Goal: Find specific page/section: Find specific page/section

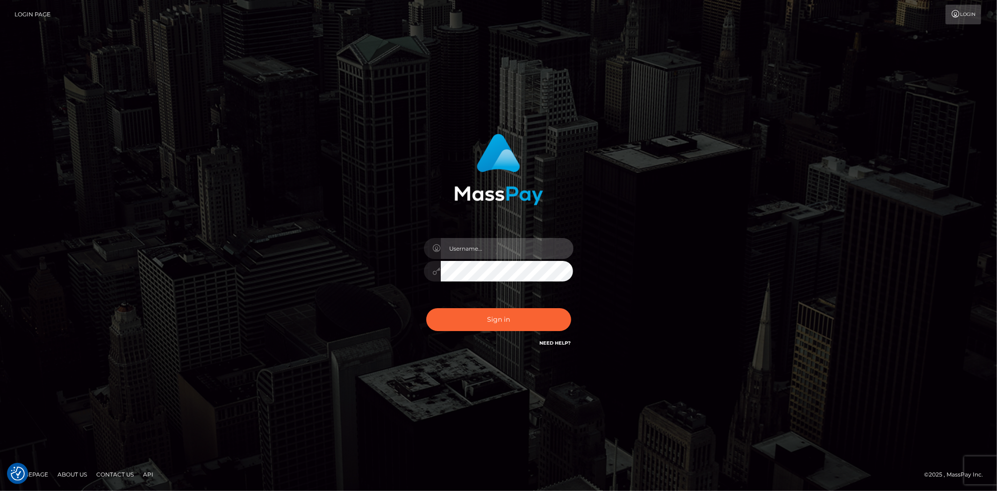
click at [474, 257] on input "text" at bounding box center [507, 248] width 133 height 21
type input "Bern.Spree"
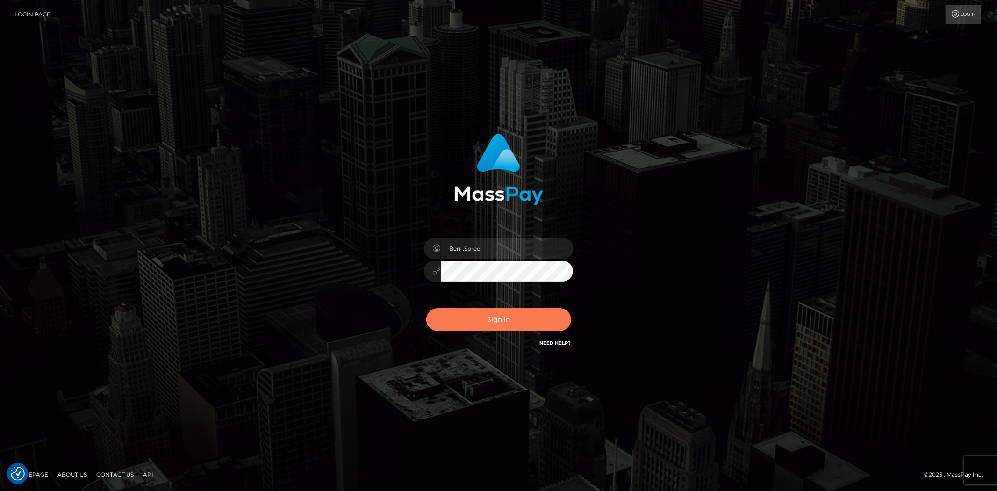
click at [484, 324] on button "Sign in" at bounding box center [498, 319] width 145 height 23
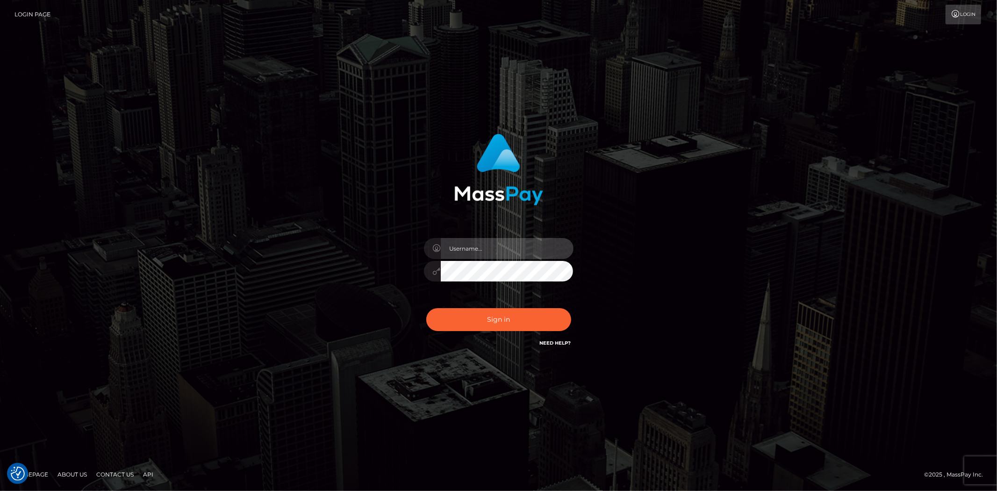
click at [456, 249] on input "text" at bounding box center [507, 248] width 133 height 21
type input "Bern.Spree"
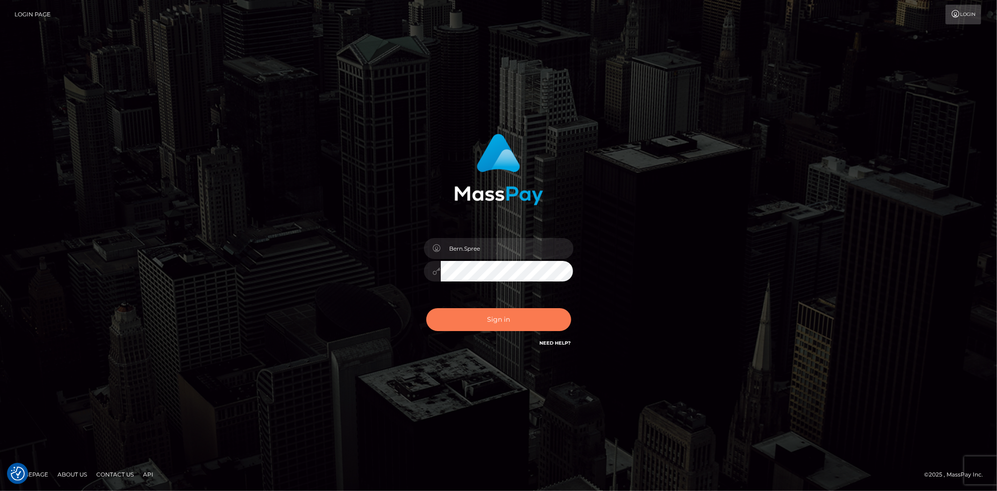
click at [476, 316] on button "Sign in" at bounding box center [498, 319] width 145 height 23
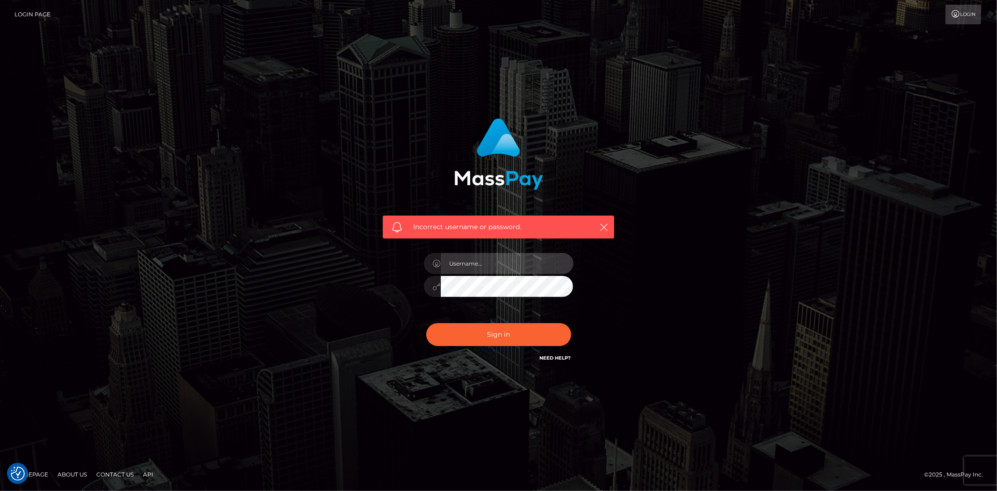
click at [460, 260] on input "text" at bounding box center [507, 263] width 133 height 21
type input "Bern.Spree"
click at [472, 334] on button "Sign in" at bounding box center [498, 334] width 145 height 23
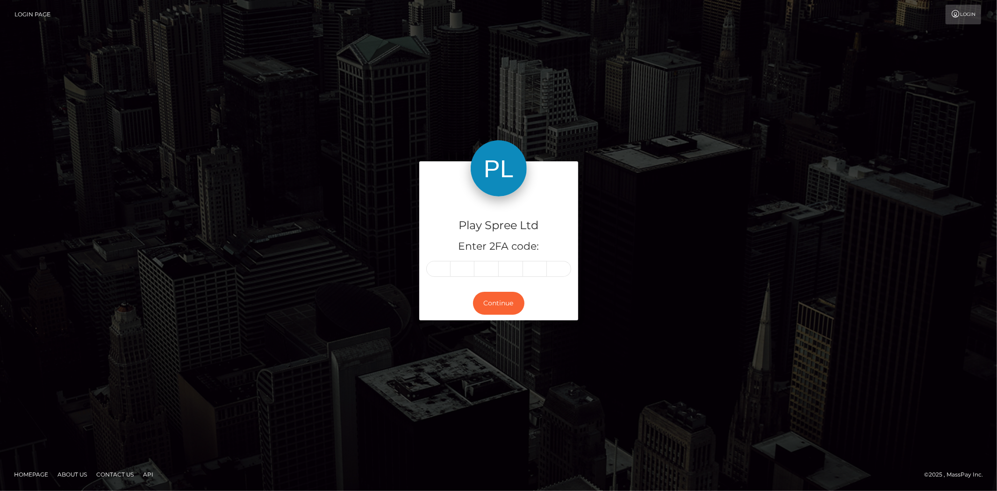
click at [441, 267] on input "text" at bounding box center [438, 269] width 24 height 16
type input "1"
type input "2"
type input "6"
type input "9"
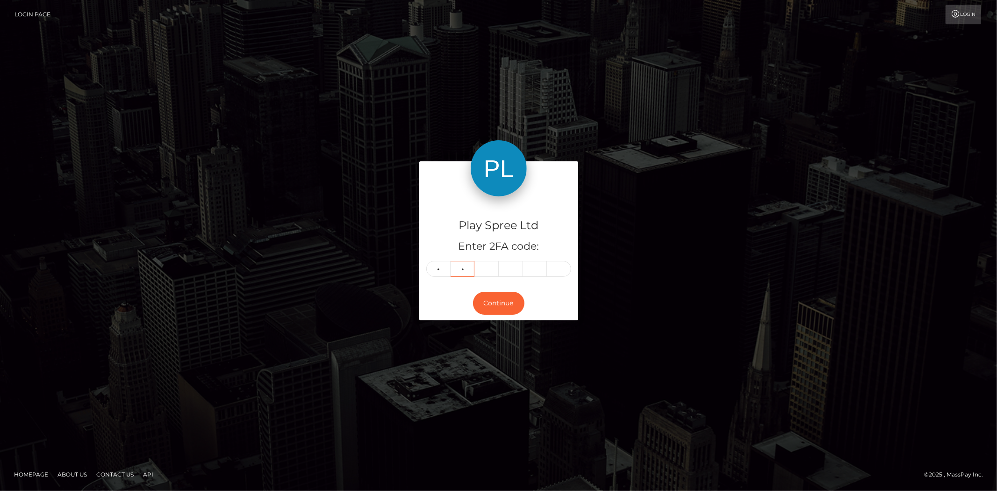
type input "4"
type input "0"
type input "8"
type input "4"
type input "2"
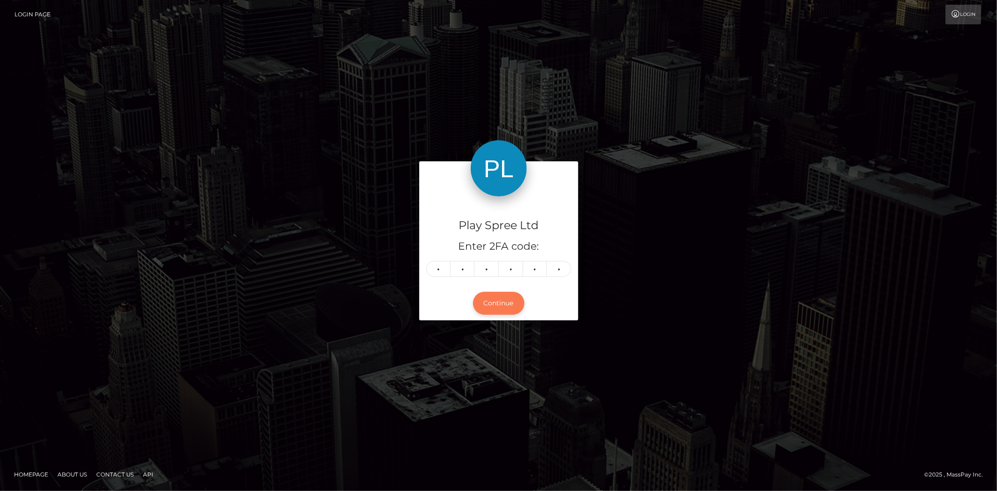
click at [494, 300] on button "Continue" at bounding box center [498, 303] width 51 height 23
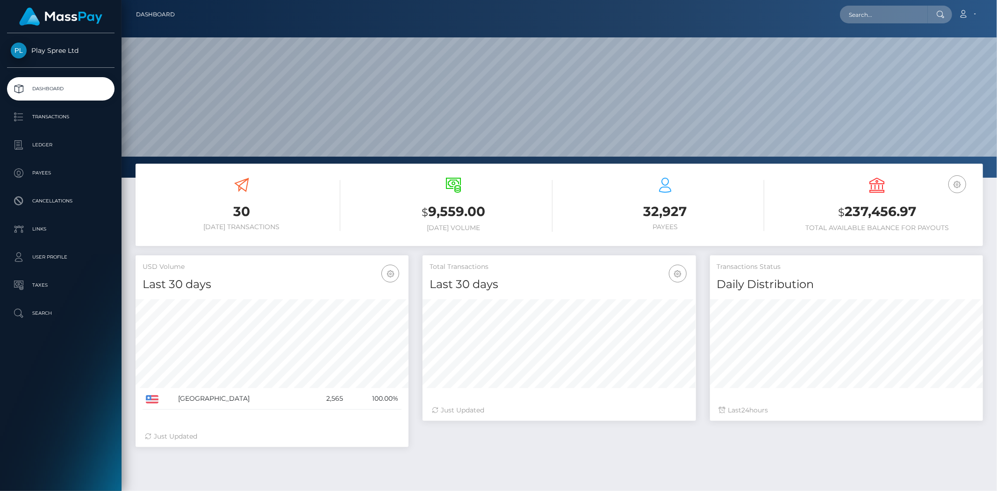
scroll to position [165, 273]
click at [862, 14] on input "text" at bounding box center [884, 15] width 88 height 18
paste input "1631727"
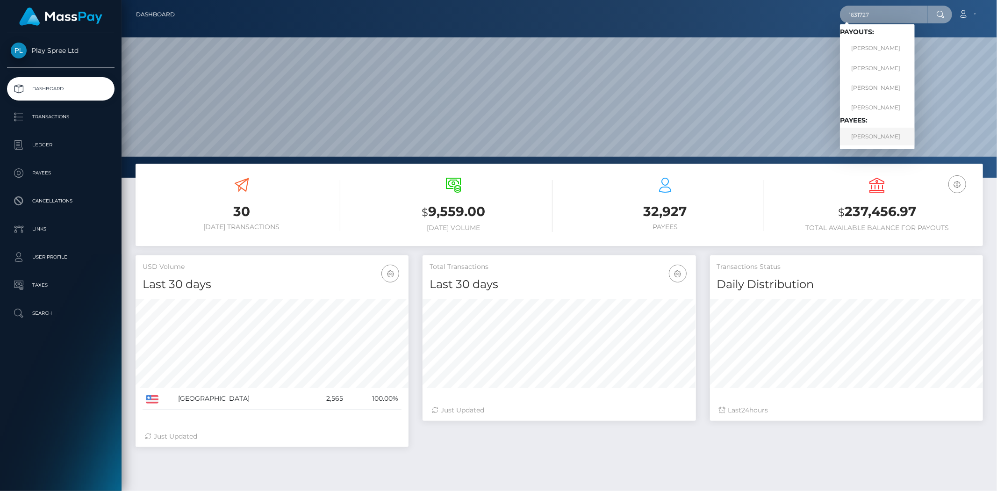
type input "1631727"
click at [860, 132] on link "CHRISTOPHER EUGENE BICKELL" at bounding box center [877, 136] width 75 height 17
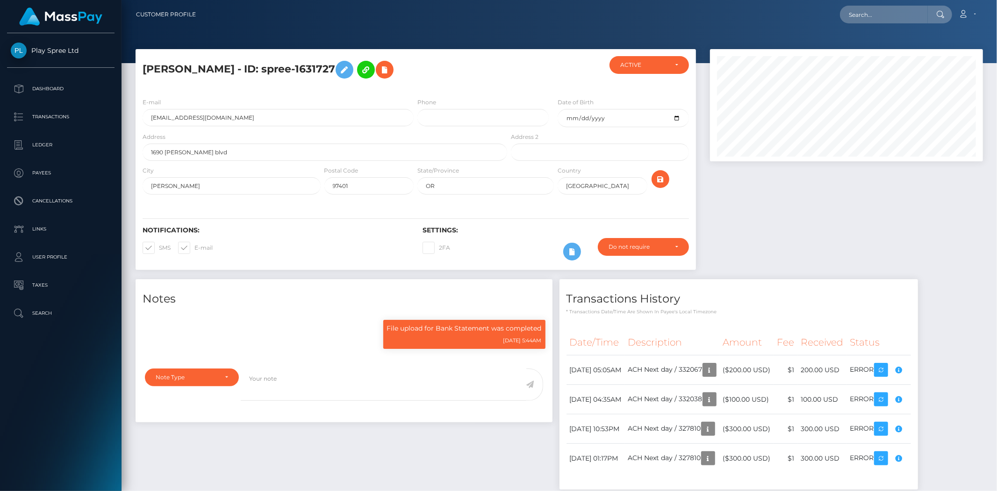
scroll to position [112, 273]
click at [783, 291] on h4 "Transactions History" at bounding box center [738, 299] width 344 height 16
click at [868, 244] on div at bounding box center [846, 164] width 287 height 230
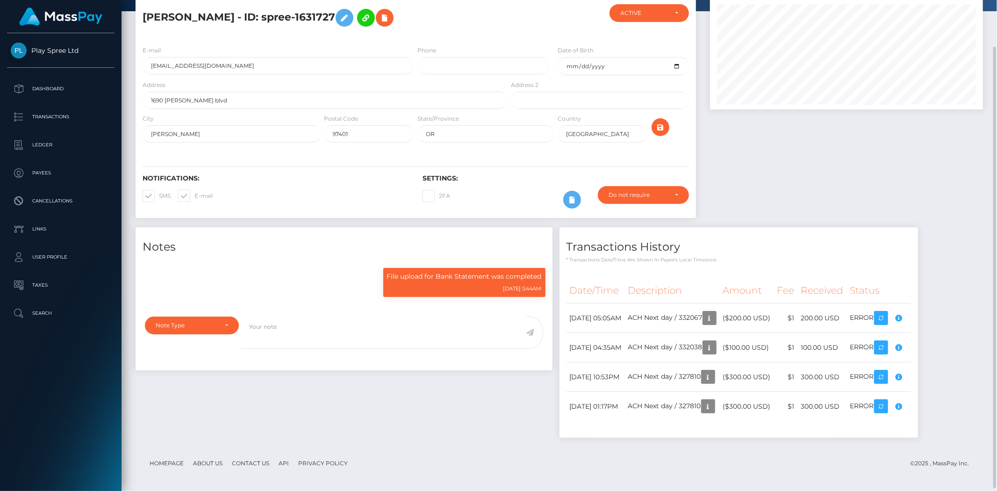
scroll to position [0, 0]
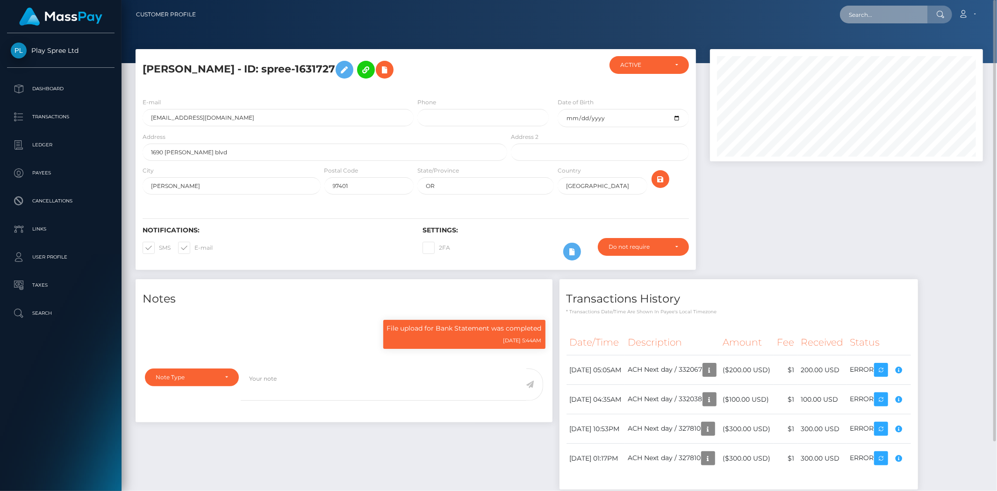
click at [863, 13] on input "text" at bounding box center [884, 15] width 88 height 18
paste input "330078"
type input "330078"
click at [866, 49] on link "CHRISTIAN ALVARADO ALVARADO" at bounding box center [877, 48] width 75 height 17
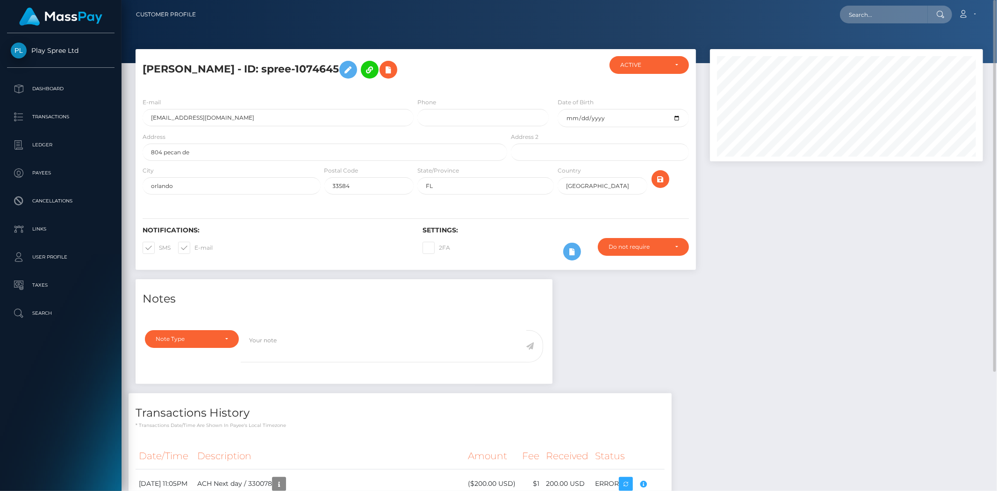
drag, startPoint x: 390, startPoint y: 66, endPoint x: 434, endPoint y: 67, distance: 43.5
click at [434, 67] on h5 "[PERSON_NAME] - ID: spree-1074645" at bounding box center [322, 69] width 359 height 27
copy h5 "1074645"
click at [864, 14] on input "text" at bounding box center [884, 15] width 88 height 18
paste input "1631727"
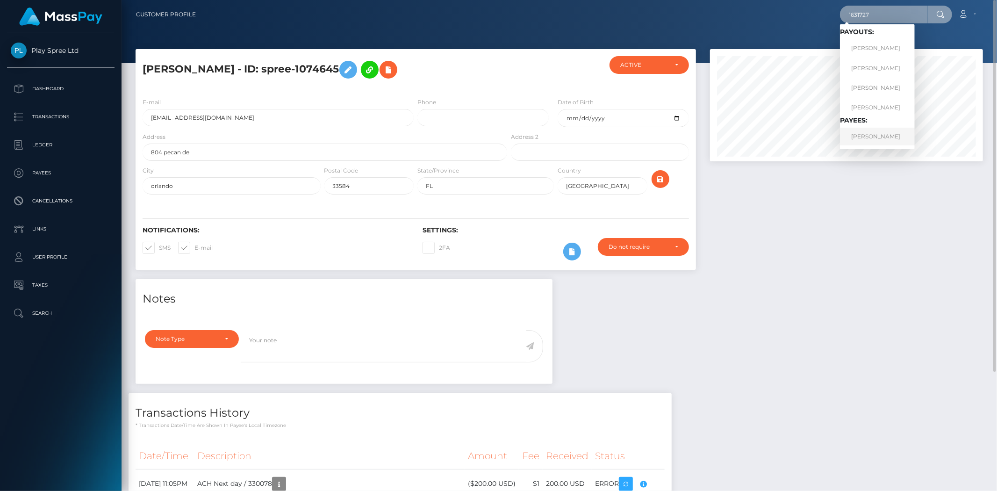
type input "1631727"
click at [879, 137] on link "[PERSON_NAME]" at bounding box center [877, 136] width 75 height 17
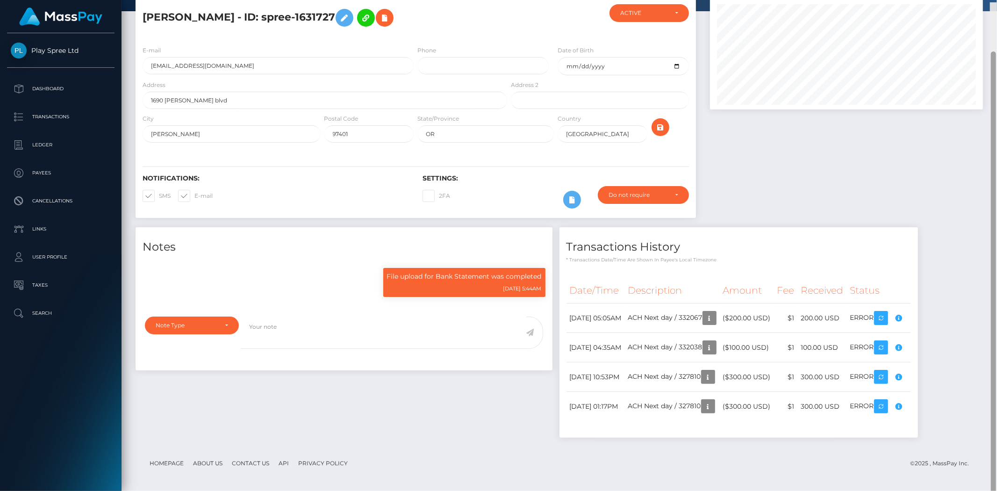
scroll to position [54, 0]
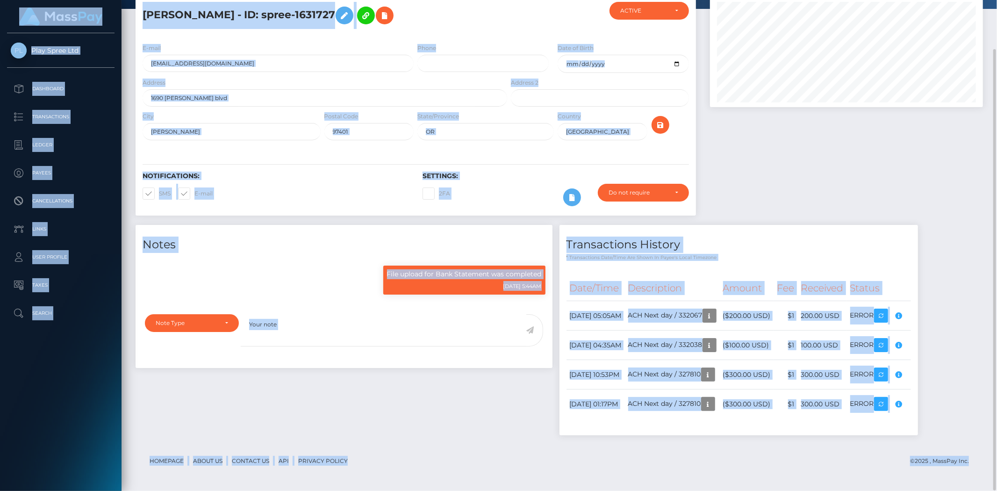
drag, startPoint x: 996, startPoint y: 69, endPoint x: 991, endPoint y: -6, distance: 75.4
click at [991, 0] on html "Play Spree Ltd Dashboard Transactions Ledger Payees Cancellations" at bounding box center [498, 245] width 997 height 491
click at [989, 90] on div at bounding box center [846, 110] width 287 height 230
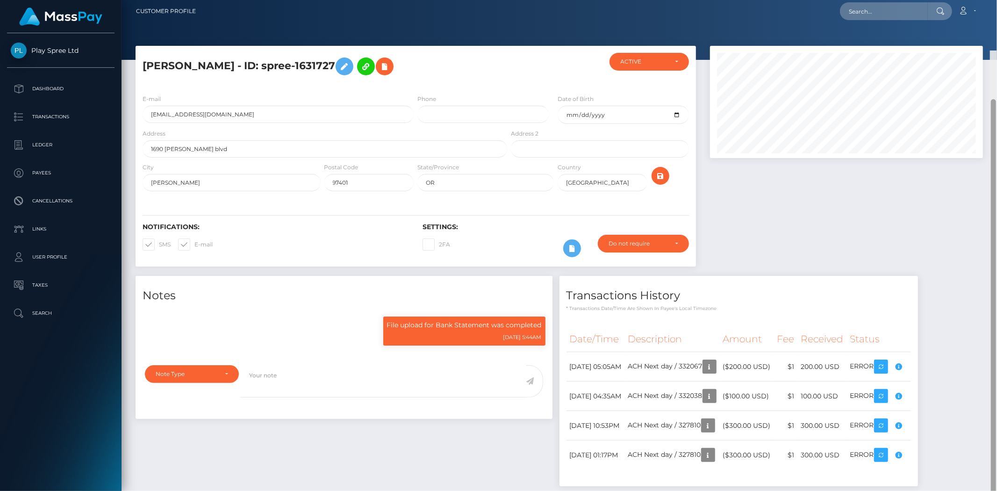
scroll to position [0, 0]
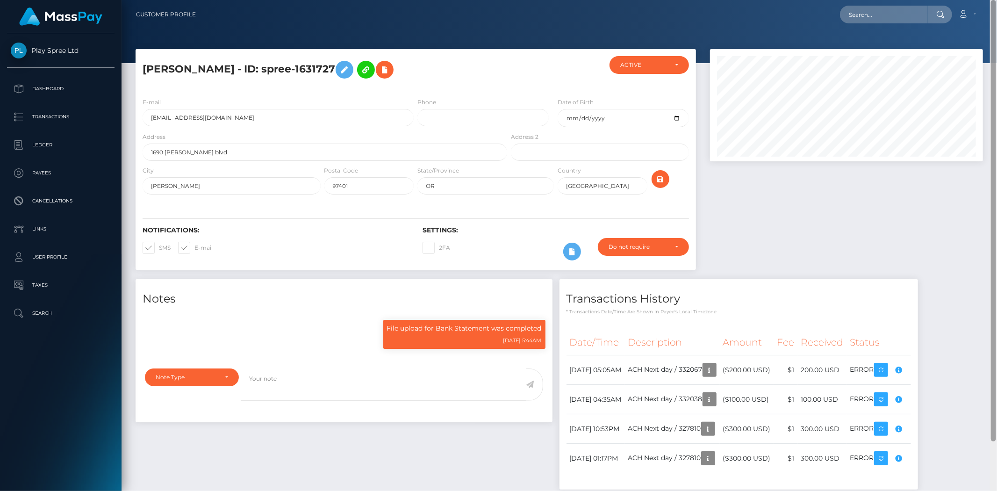
drag, startPoint x: 996, startPoint y: 157, endPoint x: 873, endPoint y: 11, distance: 190.3
click at [992, 52] on div at bounding box center [993, 220] width 5 height 441
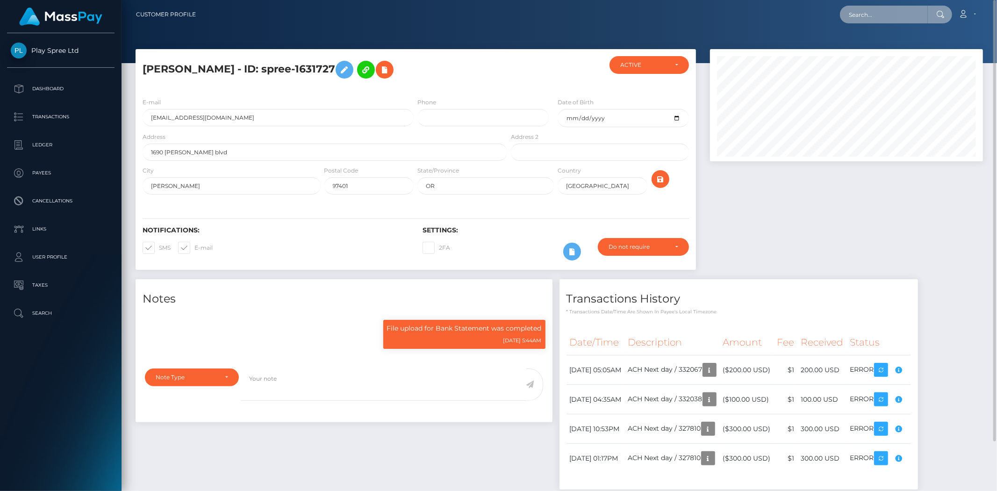
click at [854, 12] on input "text" at bounding box center [884, 15] width 88 height 18
paste input "331664"
type input "331664"
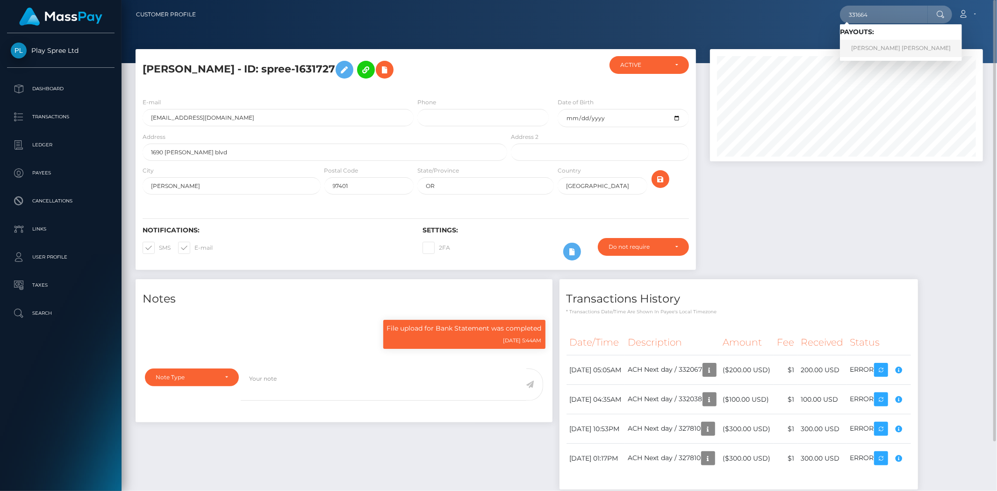
click at [871, 46] on link "LAUREN JEANNETTE HINNERICHS" at bounding box center [901, 48] width 122 height 17
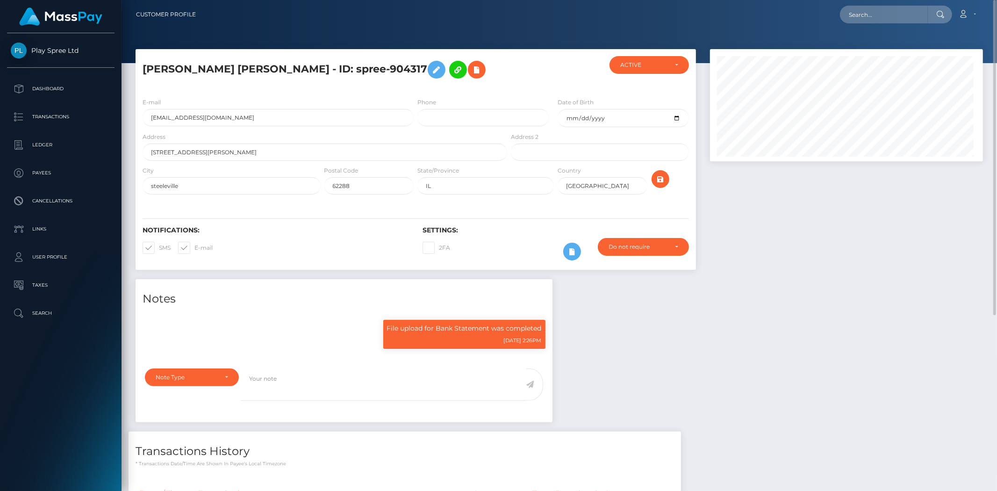
scroll to position [112, 273]
click at [861, 11] on input "text" at bounding box center [884, 15] width 88 height 18
paste input "330078"
type input "330078"
click at [866, 50] on link "CHRISTIAN ALVARADO ALVARADO" at bounding box center [877, 48] width 75 height 17
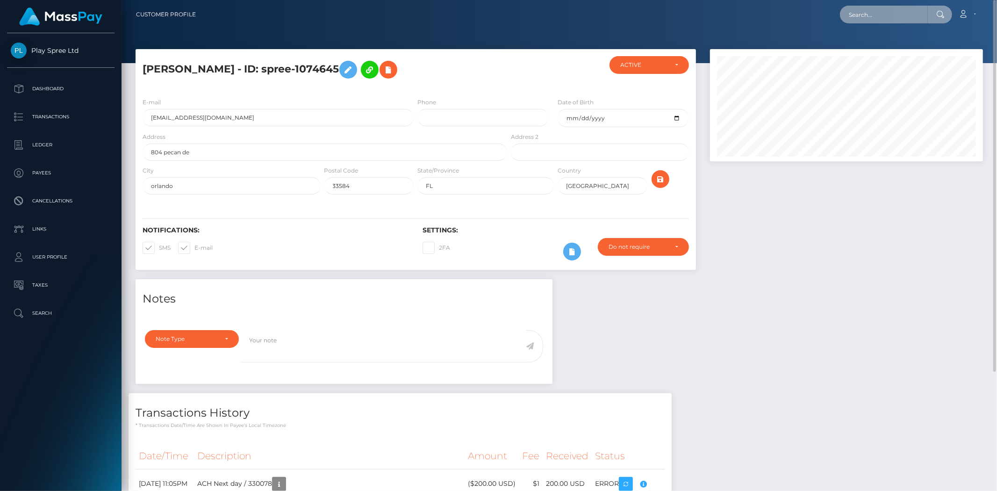
click at [865, 15] on input "text" at bounding box center [884, 15] width 88 height 18
paste input "329227"
type input "329227"
click at [871, 47] on link "GARY P STOPKA" at bounding box center [877, 48] width 75 height 17
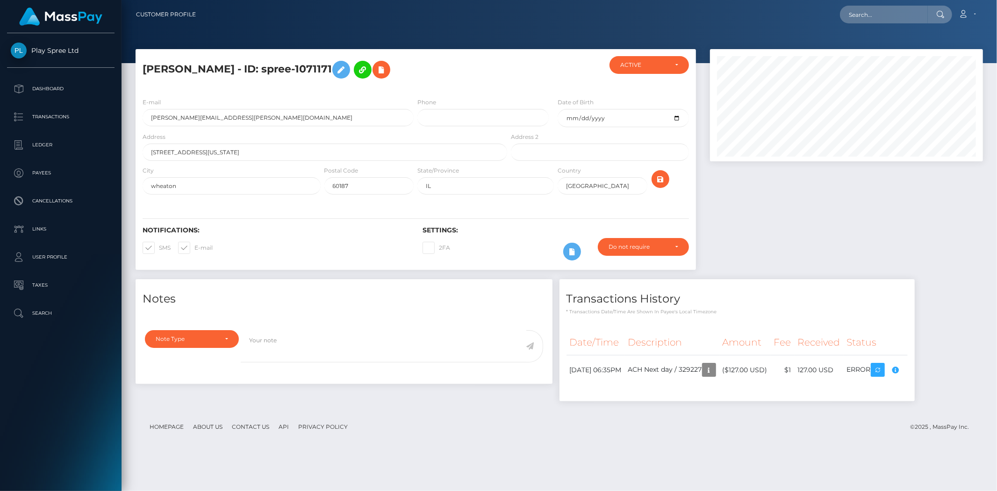
scroll to position [112, 273]
drag, startPoint x: 293, startPoint y: 66, endPoint x: 325, endPoint y: 67, distance: 32.7
click at [325, 67] on h5 "GARY P STOPKA - ID: spree-1071171" at bounding box center [322, 69] width 359 height 27
copy h5 "1071171"
click at [901, 365] on icon "button" at bounding box center [895, 370] width 11 height 12
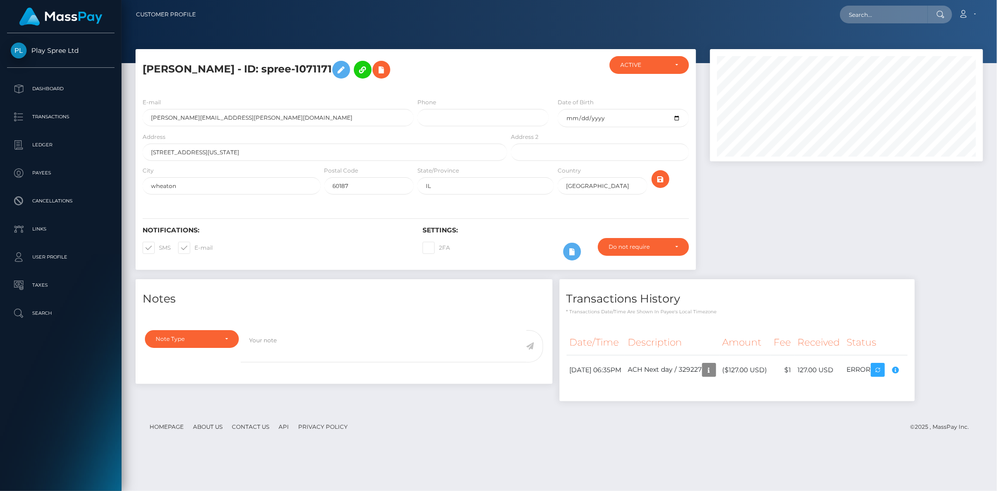
click at [908, 386] on div "Date/Time Description Amount Fee Received Status" at bounding box center [736, 362] width 341 height 67
click at [868, 9] on input "text" at bounding box center [884, 15] width 88 height 18
paste input "328987"
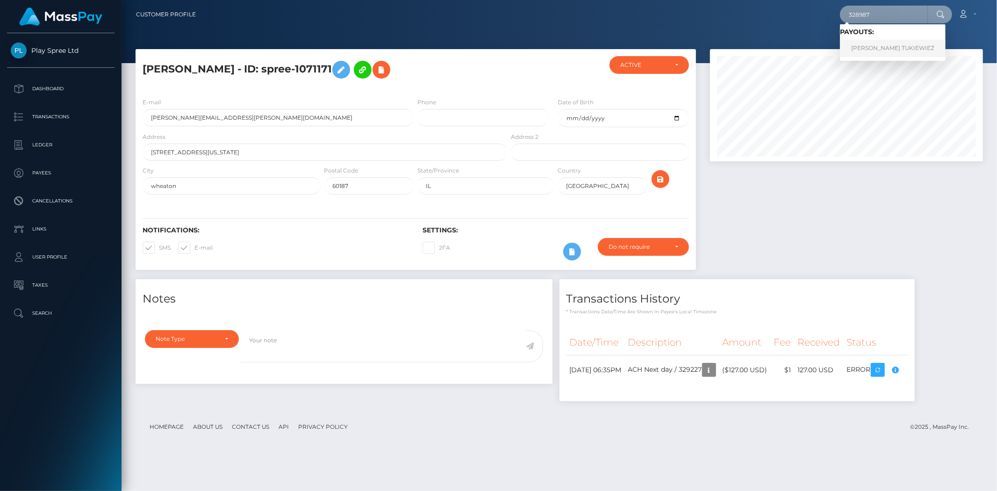
type input "328987"
click at [866, 40] on link "OMAIRA BETANIA ECHEVERRY TUKIEWIEZ" at bounding box center [893, 48] width 106 height 17
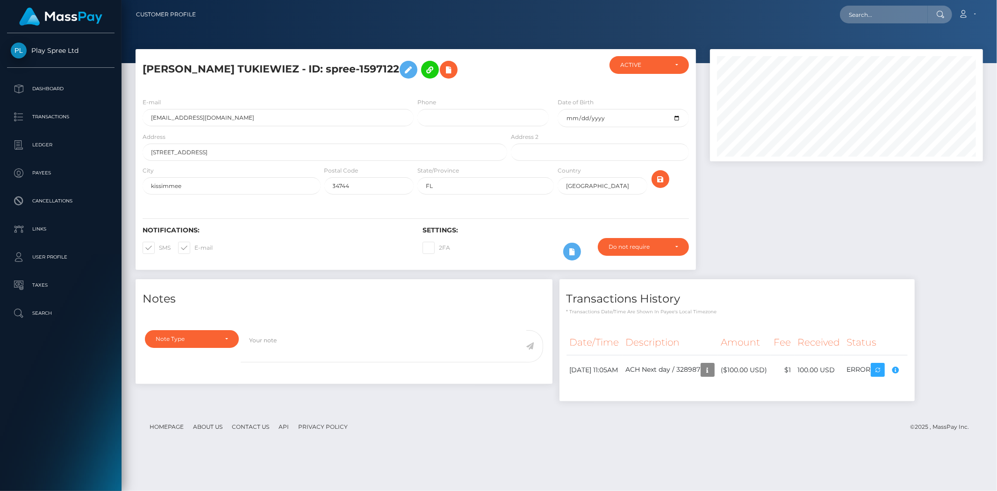
scroll to position [112, 273]
click at [474, 69] on h5 "[PERSON_NAME] TUKIEWIEZ - ID: spree-1597122" at bounding box center [322, 69] width 359 height 27
copy h5 "1597122"
click at [904, 379] on button "button" at bounding box center [896, 370] width 18 height 18
click at [853, 21] on input "text" at bounding box center [884, 15] width 88 height 18
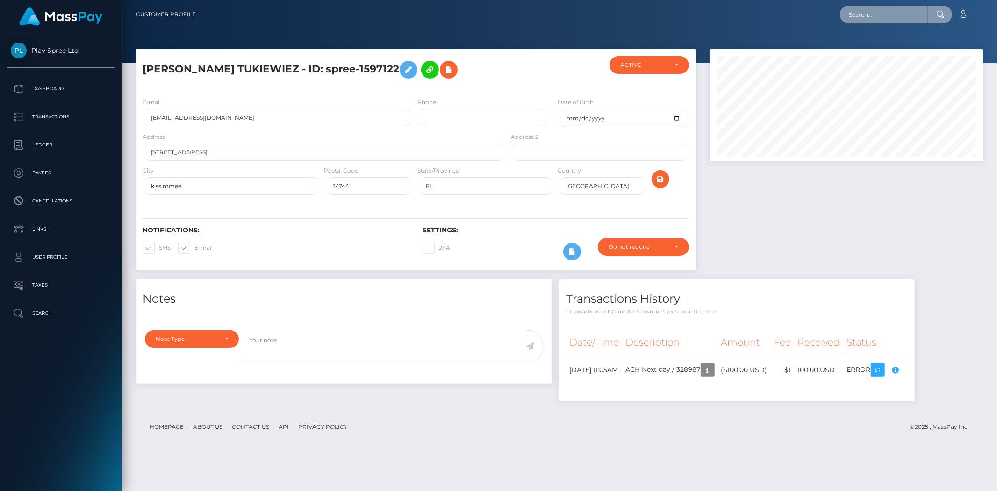
paste input "327810"
type input "327810"
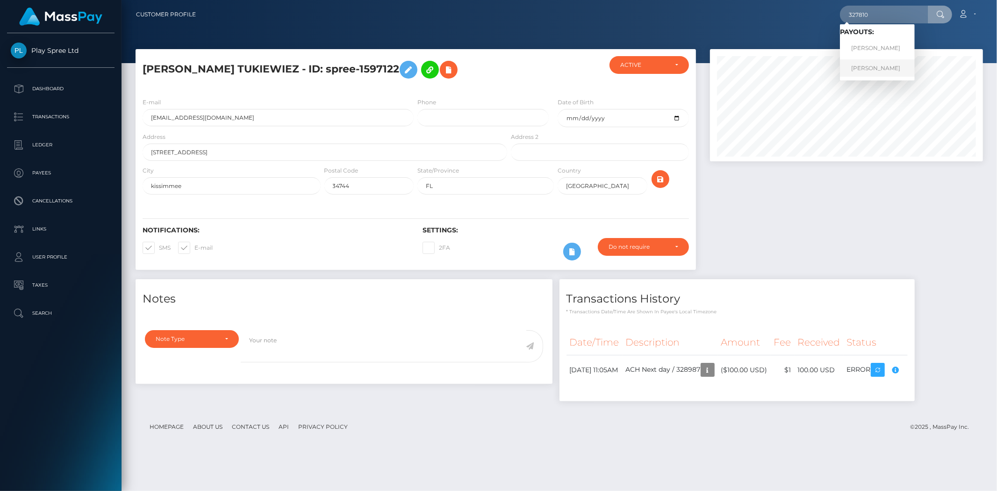
click at [870, 67] on link "[PERSON_NAME]" at bounding box center [877, 67] width 75 height 17
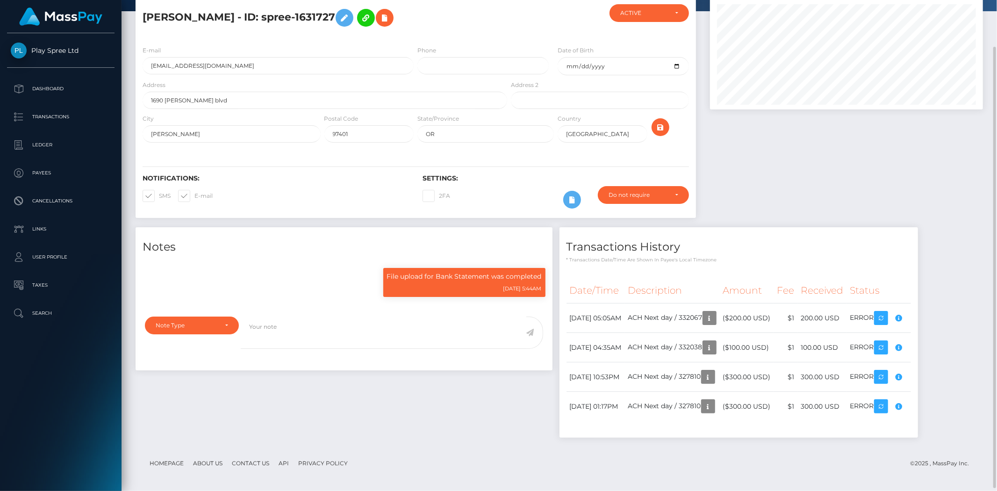
scroll to position [112, 273]
drag, startPoint x: 379, startPoint y: 16, endPoint x: 415, endPoint y: 15, distance: 35.1
click at [415, 15] on h5 "[PERSON_NAME] - ID: spree-1631727" at bounding box center [322, 17] width 359 height 27
copy h5 "1631727"
